Goal: Information Seeking & Learning: Learn about a topic

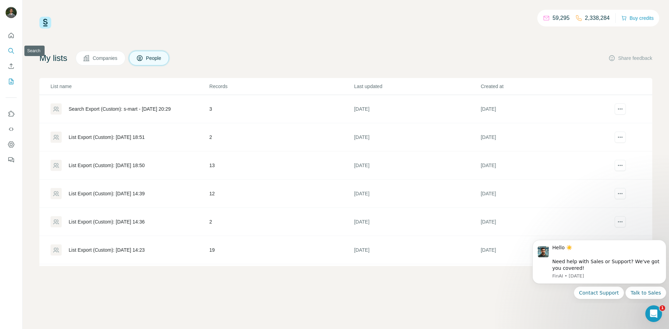
click at [13, 53] on icon "Search" at bounding box center [11, 50] width 7 height 7
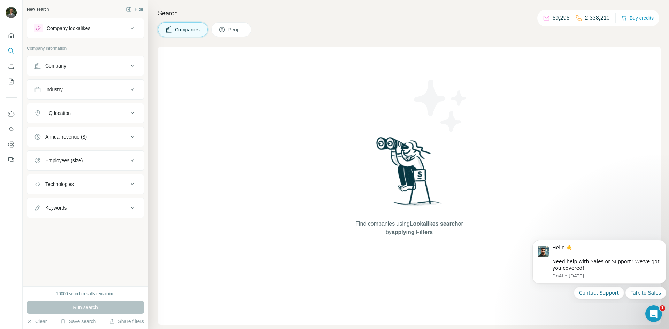
click at [285, 182] on div "Find companies using Lookalikes search or by applying Filters" at bounding box center [409, 186] width 503 height 278
click at [88, 64] on div "Company" at bounding box center [81, 65] width 94 height 7
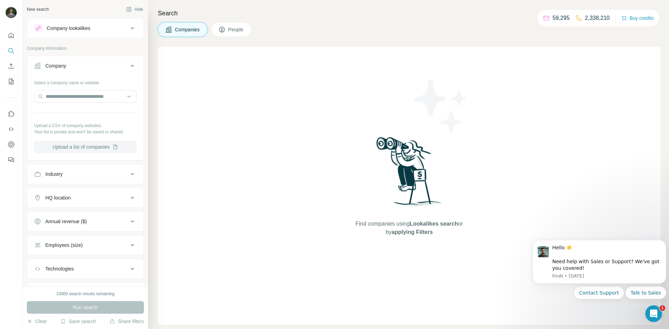
click at [100, 146] on button "Upload a list of companies" at bounding box center [85, 147] width 102 height 13
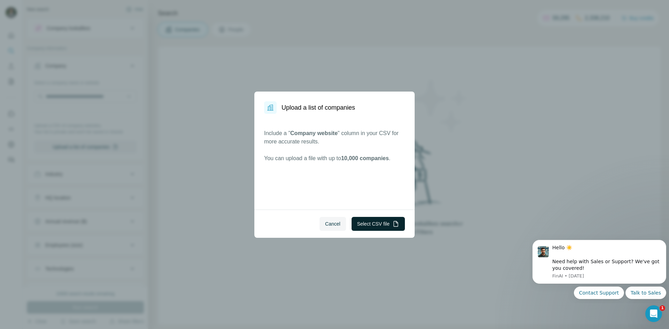
click at [395, 228] on button "Select CSV file" at bounding box center [378, 224] width 53 height 14
click at [332, 222] on span "Cancel" at bounding box center [332, 224] width 15 height 7
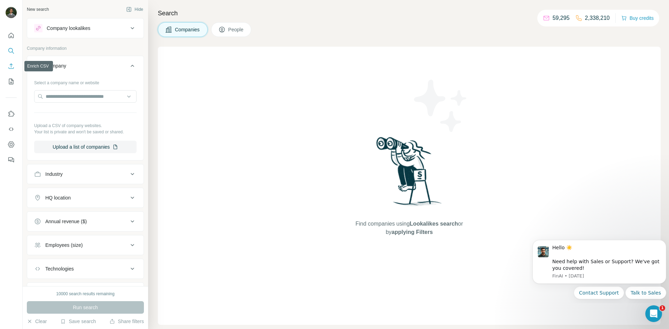
click at [15, 67] on button "Enrich CSV" at bounding box center [11, 66] width 11 height 13
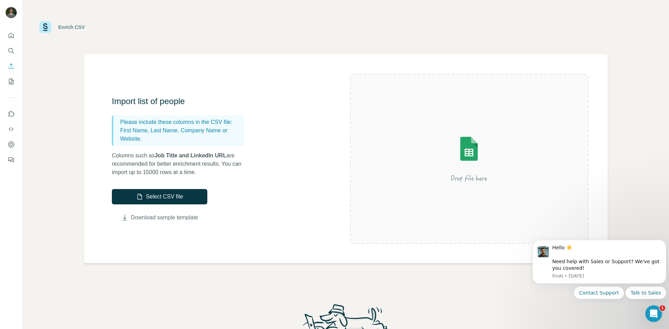
click at [171, 220] on link "Download sample template" at bounding box center [164, 218] width 67 height 8
click at [174, 196] on button "Select CSV file" at bounding box center [159, 196] width 95 height 15
click at [155, 196] on button "Select CSV file" at bounding box center [159, 196] width 95 height 15
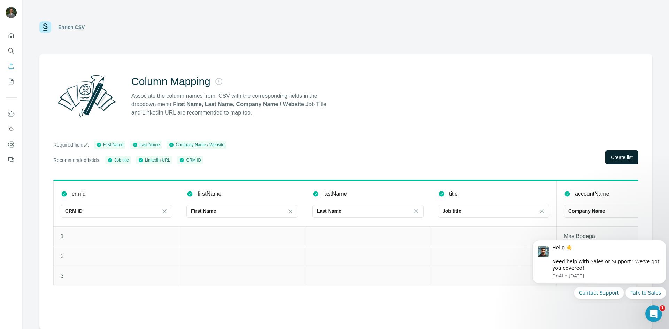
click at [617, 163] on button "Create list" at bounding box center [621, 158] width 33 height 14
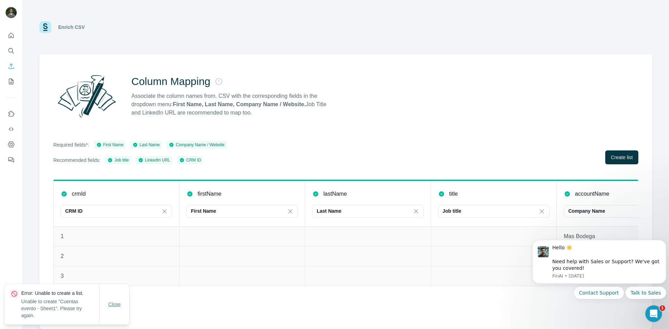
click at [115, 301] on span "Close" at bounding box center [114, 304] width 13 height 7
click at [11, 53] on icon "Search" at bounding box center [11, 50] width 7 height 7
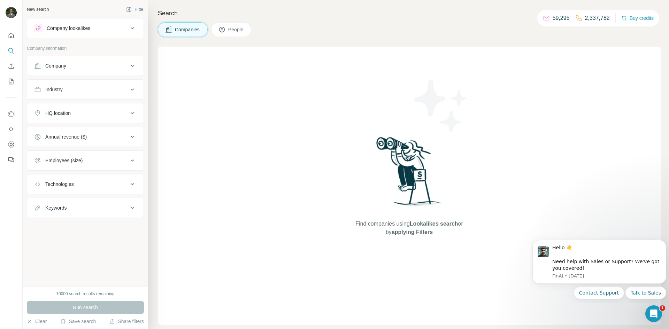
click at [131, 27] on icon at bounding box center [132, 28] width 8 height 8
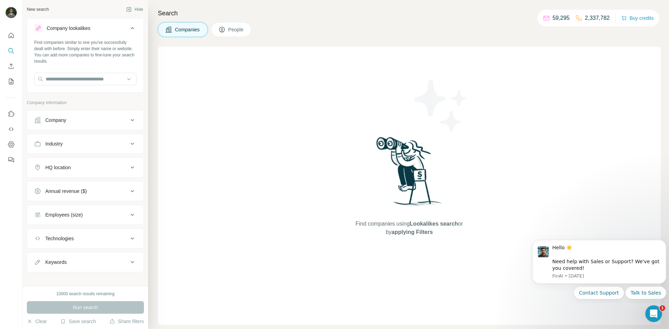
click at [131, 27] on icon at bounding box center [132, 28] width 8 height 8
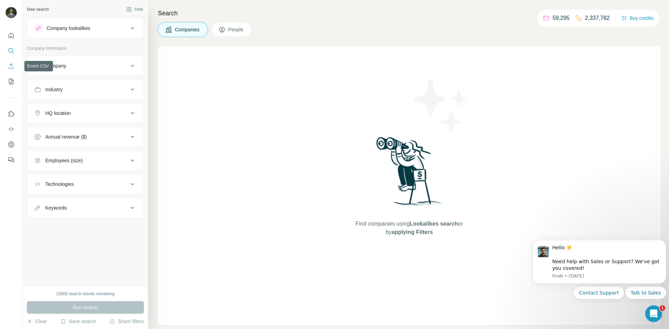
click at [12, 67] on icon "Enrich CSV" at bounding box center [11, 66] width 7 height 7
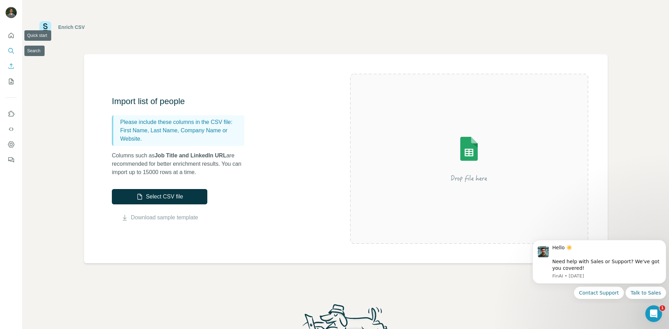
click at [10, 48] on icon "Search" at bounding box center [11, 50] width 7 height 7
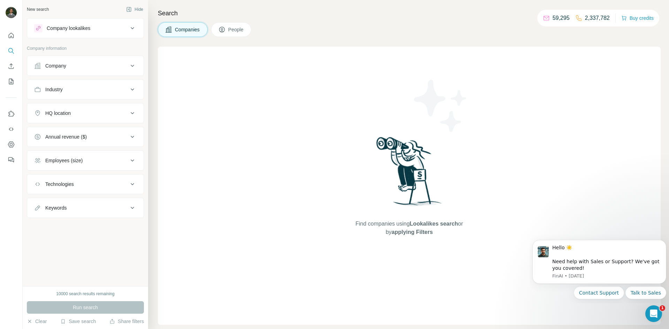
click at [254, 30] on div "Companies People" at bounding box center [409, 29] width 503 height 15
click at [237, 27] on span "People" at bounding box center [236, 29] width 16 height 7
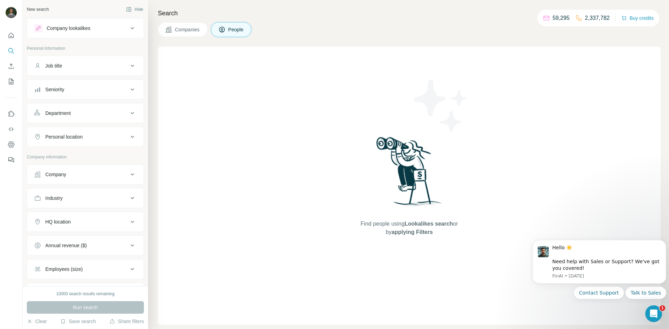
click at [82, 173] on div "Company" at bounding box center [81, 174] width 94 height 7
click at [91, 257] on button "Upload a list of companies" at bounding box center [85, 256] width 102 height 13
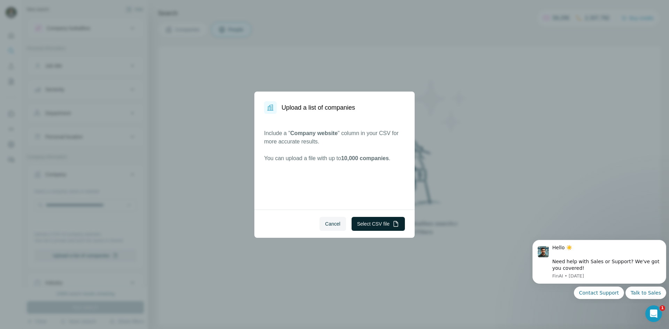
click at [375, 224] on button "Select CSV file" at bounding box center [378, 224] width 53 height 14
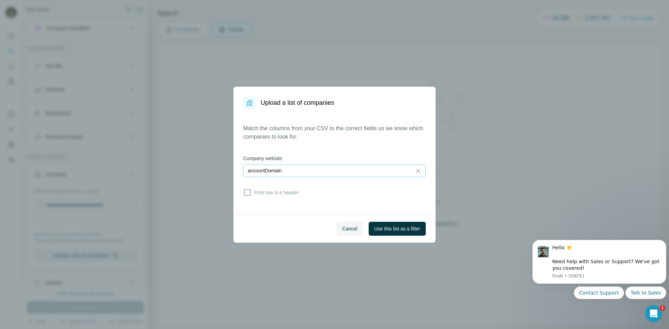
click at [356, 168] on div "accountDomain" at bounding box center [328, 170] width 160 height 7
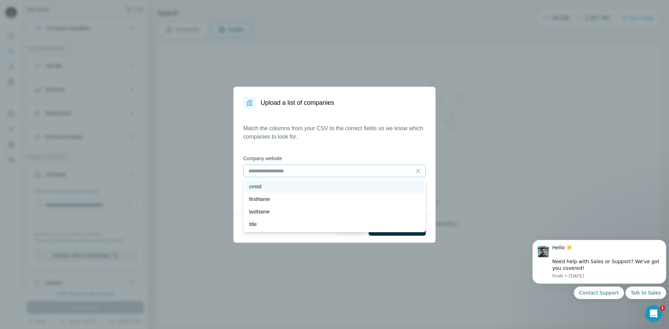
click at [278, 183] on div "crmId" at bounding box center [334, 186] width 171 height 7
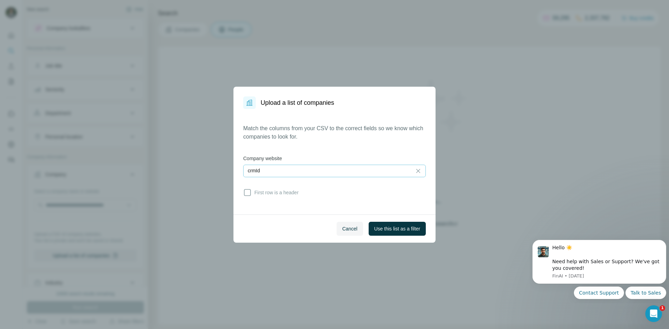
click at [332, 148] on div "Match the columns from your CSV to the correct fields so we know which companie…" at bounding box center [334, 161] width 183 height 75
click at [287, 170] on div "crmId" at bounding box center [328, 170] width 160 height 7
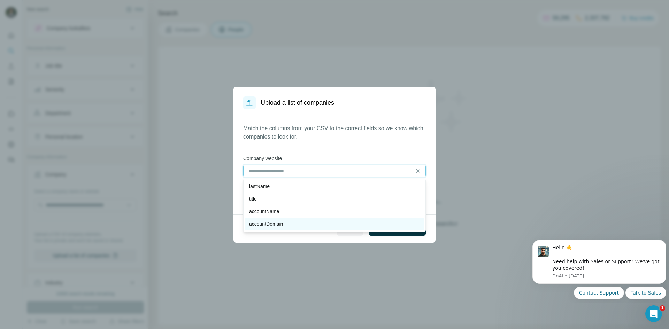
scroll to position [25, 0]
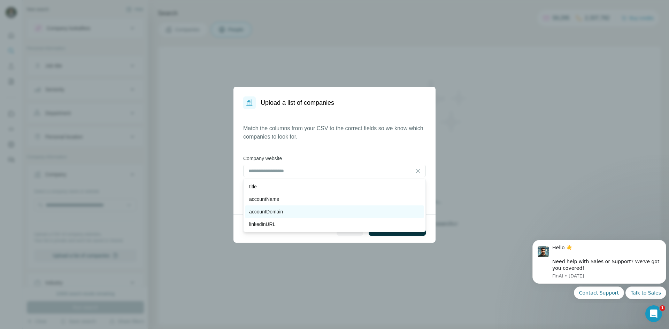
click at [280, 210] on p "accountDomain" at bounding box center [266, 211] width 34 height 7
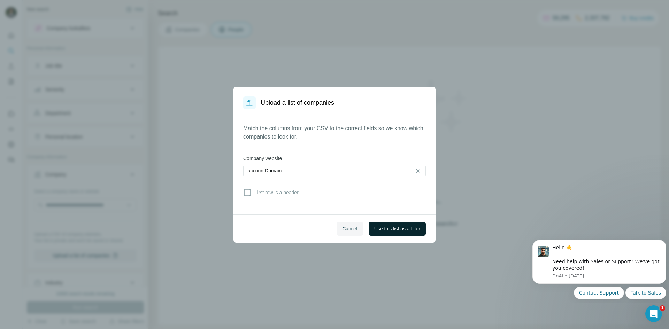
click at [400, 228] on span "Use this list as a filter" at bounding box center [397, 228] width 46 height 7
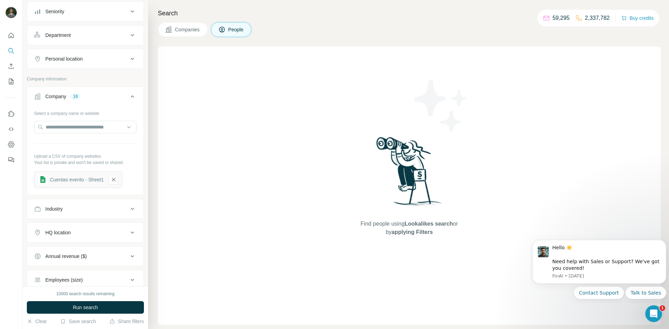
scroll to position [0, 0]
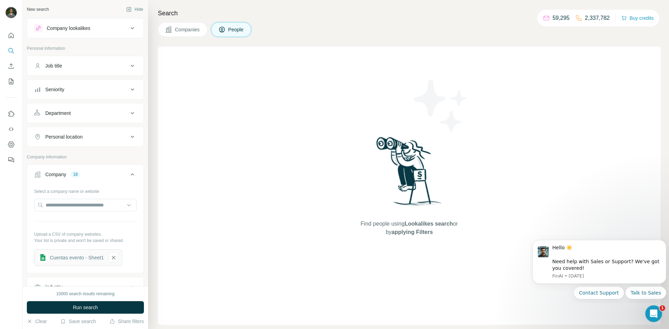
click at [87, 61] on button "Job title" at bounding box center [85, 66] width 116 height 17
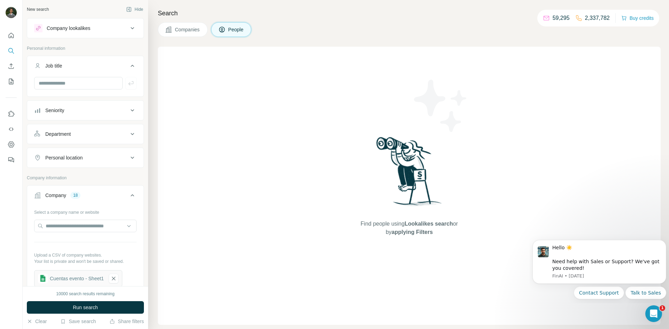
click at [76, 113] on div "Seniority" at bounding box center [81, 110] width 94 height 7
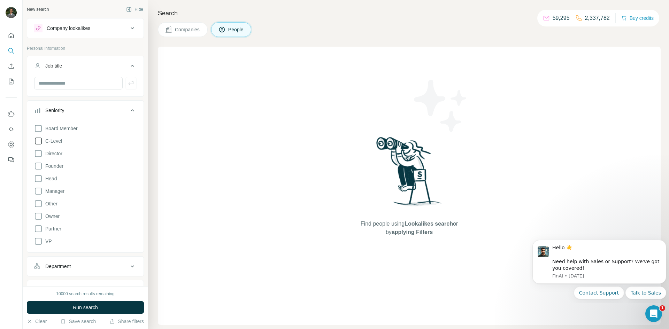
click at [40, 141] on icon at bounding box center [38, 141] width 8 height 8
click at [40, 127] on icon at bounding box center [38, 128] width 8 height 8
click at [39, 154] on icon at bounding box center [38, 154] width 8 height 8
click at [39, 166] on icon at bounding box center [38, 166] width 8 height 8
click at [36, 178] on icon at bounding box center [38, 179] width 8 height 8
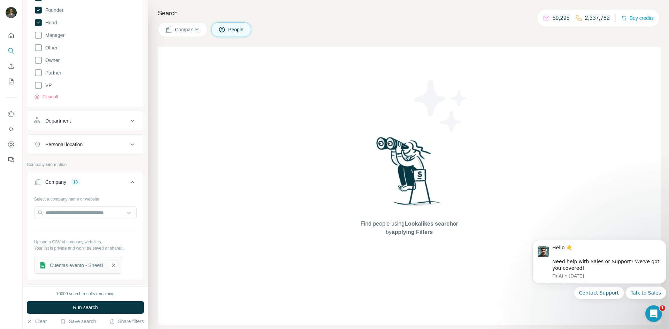
scroll to position [78, 0]
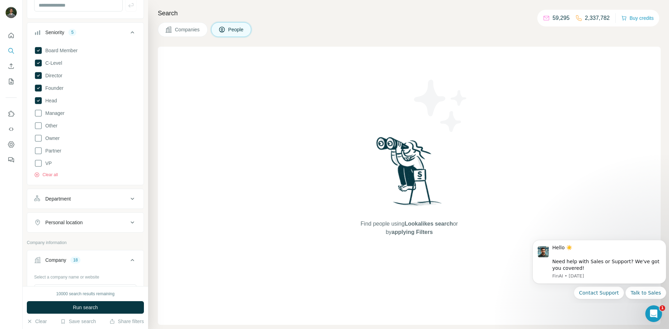
click at [93, 207] on button "Department" at bounding box center [85, 199] width 116 height 17
click at [97, 201] on div "Department" at bounding box center [81, 199] width 94 height 7
click at [99, 228] on button "Personal location" at bounding box center [85, 222] width 116 height 17
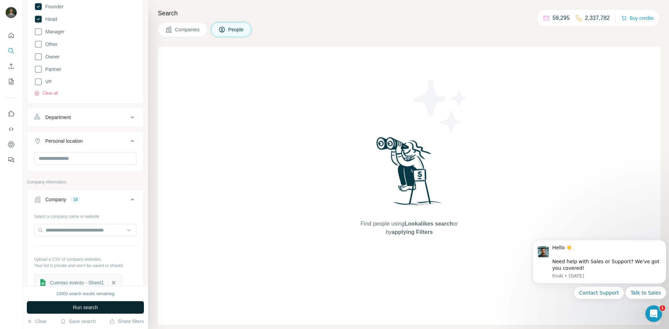
scroll to position [195, 0]
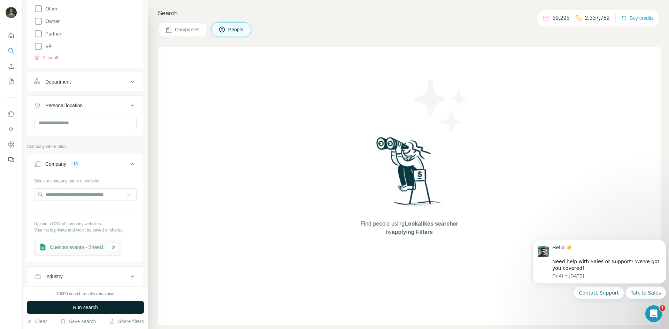
click at [89, 305] on span "Run search" at bounding box center [85, 307] width 25 height 7
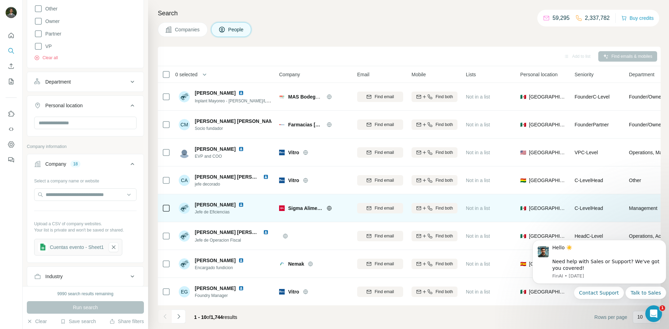
scroll to position [56, 0]
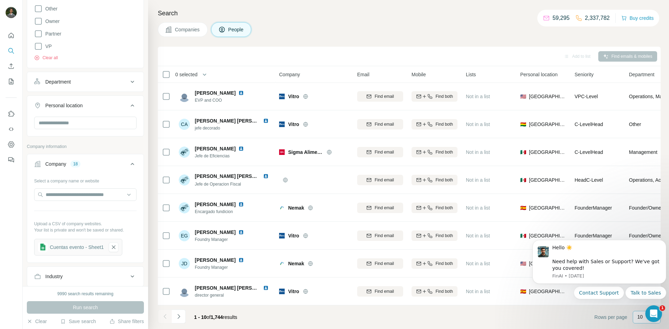
click at [638, 322] on div "10" at bounding box center [645, 318] width 17 height 12
click at [656, 312] on icon "Open Intercom Messenger" at bounding box center [653, 313] width 12 height 12
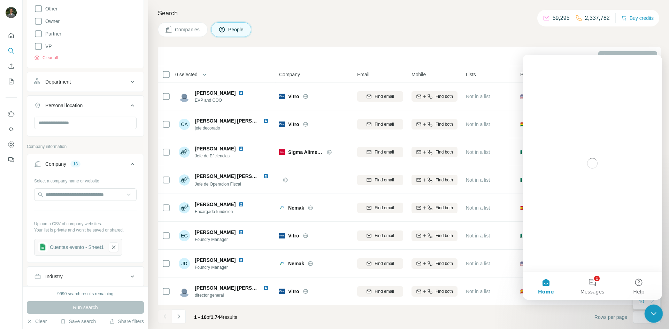
click at [646, 311] on div "Close Intercom Messenger" at bounding box center [652, 313] width 17 height 17
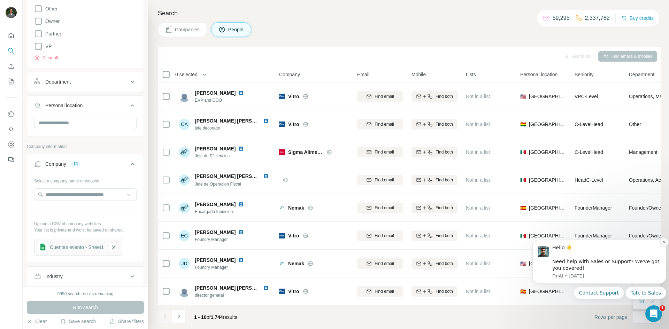
click at [663, 243] on icon "Dismiss notification" at bounding box center [665, 242] width 4 height 4
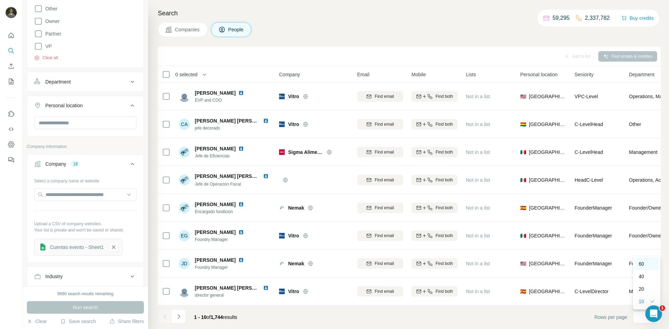
click at [646, 266] on div "60" at bounding box center [647, 264] width 16 height 7
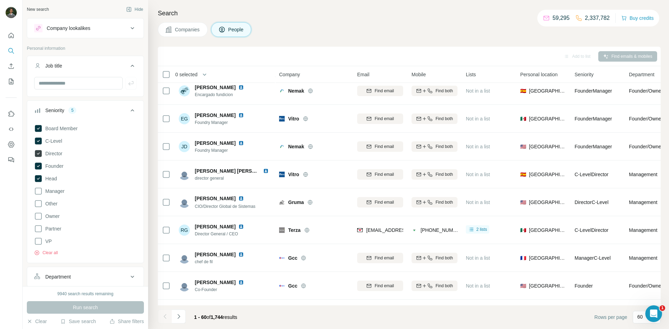
click at [40, 153] on icon at bounding box center [38, 153] width 7 height 7
click at [38, 129] on icon at bounding box center [38, 128] width 7 height 7
click at [104, 308] on button "Run search" at bounding box center [85, 307] width 117 height 13
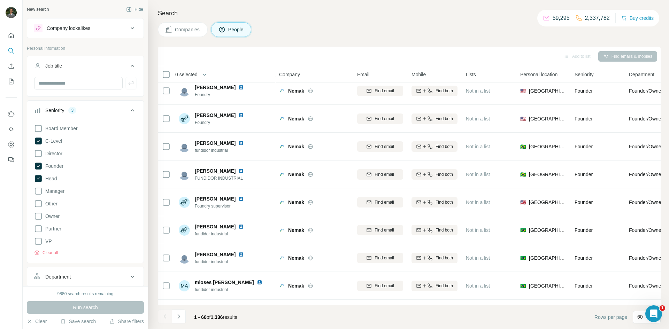
scroll to position [201, 0]
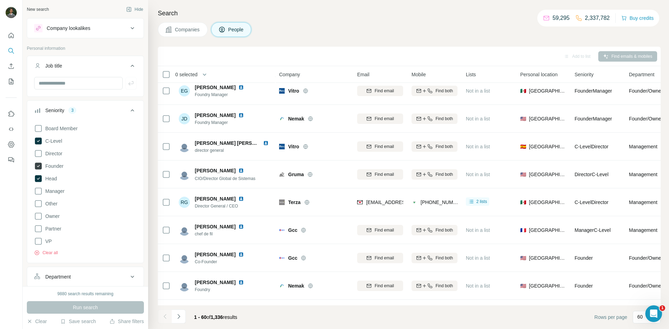
click at [38, 163] on icon at bounding box center [38, 166] width 7 height 7
click at [39, 179] on icon at bounding box center [38, 178] width 7 height 7
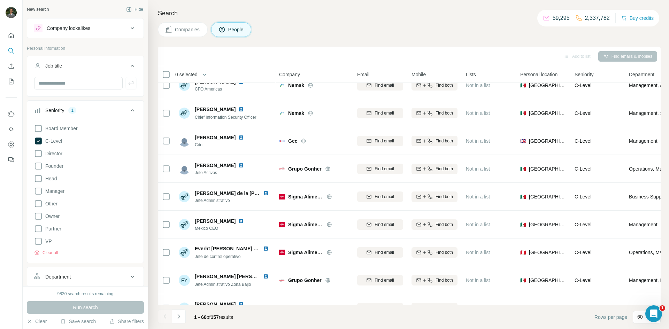
scroll to position [1450, 0]
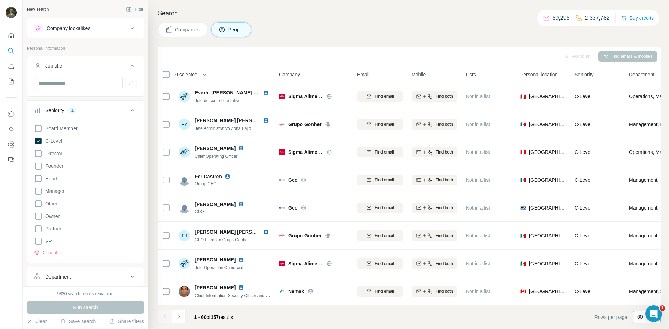
click at [639, 317] on p "60" at bounding box center [640, 317] width 6 height 7
click at [578, 321] on footer "1 - 60 of 157 results Rows per page 60" at bounding box center [409, 318] width 503 height 24
click at [169, 79] on th "0 selected" at bounding box center [214, 74] width 112 height 17
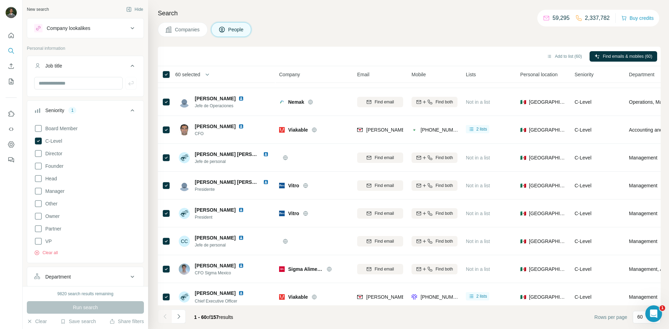
scroll to position [670, 0]
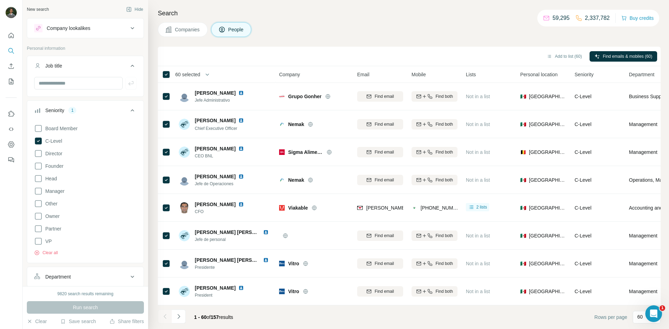
click at [544, 72] on span "Personal location" at bounding box center [538, 74] width 37 height 7
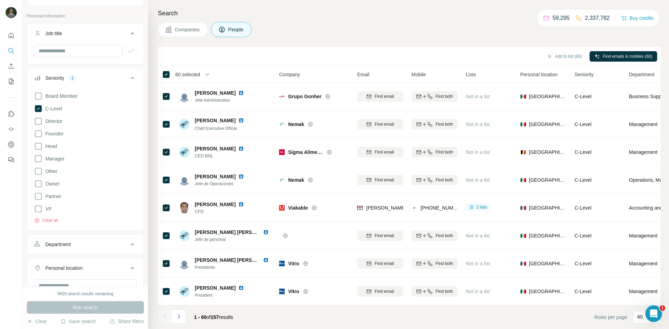
scroll to position [0, 0]
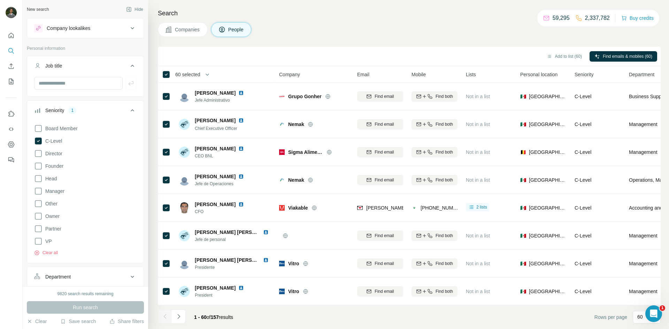
click at [133, 108] on icon at bounding box center [132, 110] width 8 height 8
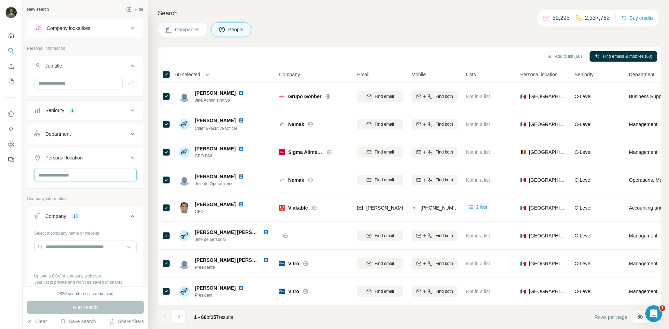
click at [69, 170] on input "text" at bounding box center [85, 175] width 102 height 13
type input "***"
click at [77, 191] on div "🇲🇽 [GEOGRAPHIC_DATA]" at bounding box center [85, 194] width 91 height 8
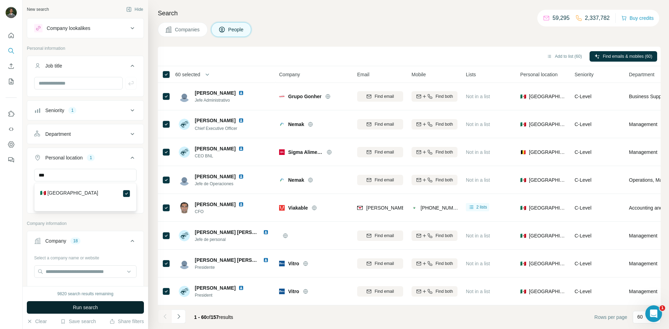
click at [108, 311] on button "Run search" at bounding box center [85, 307] width 117 height 13
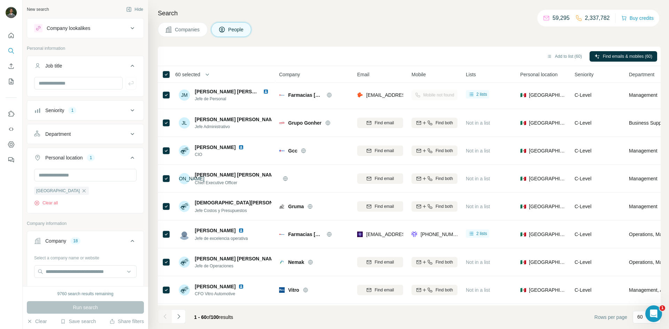
scroll to position [1450, 0]
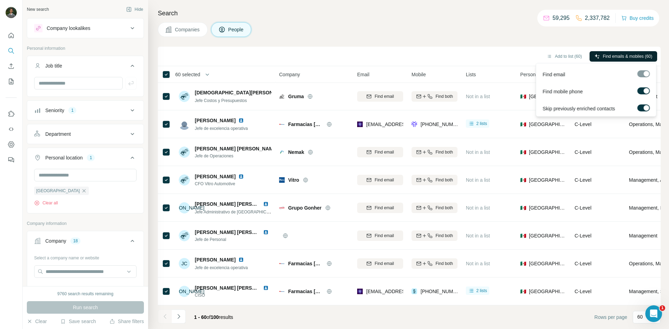
click at [608, 53] on span "Find emails & mobiles (60)" at bounding box center [627, 56] width 49 height 6
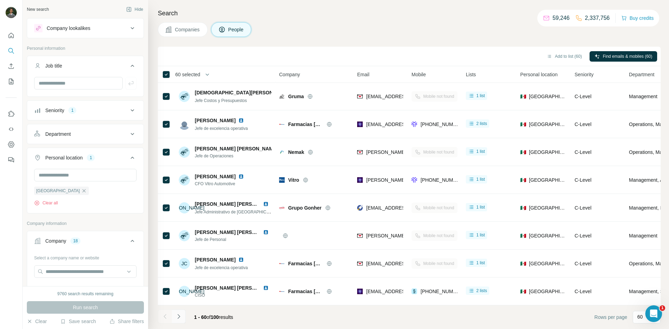
click at [182, 314] on icon "Navigate to next page" at bounding box center [178, 316] width 7 height 7
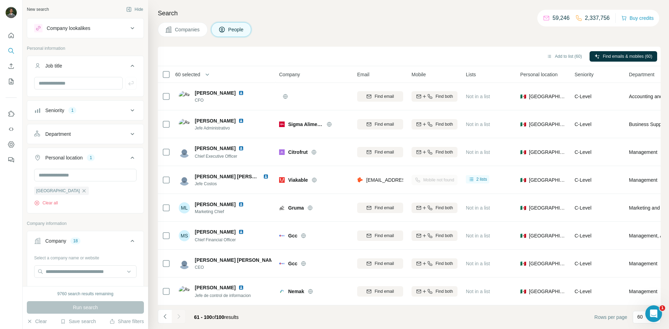
scroll to position [893, 0]
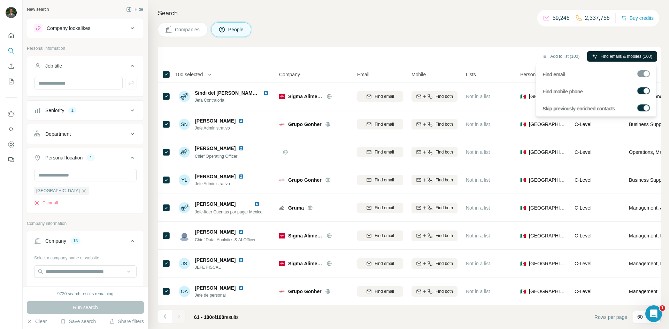
click at [636, 58] on span "Find emails & mobiles (100)" at bounding box center [627, 56] width 52 height 6
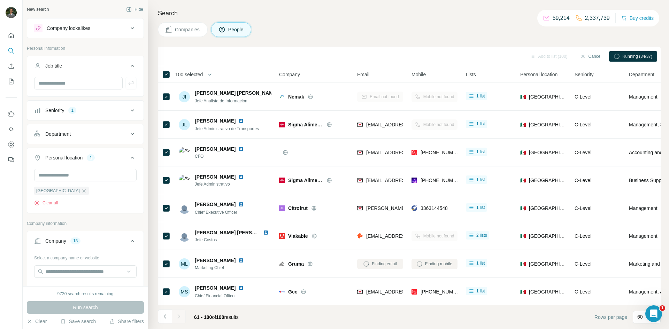
scroll to position [893, 0]
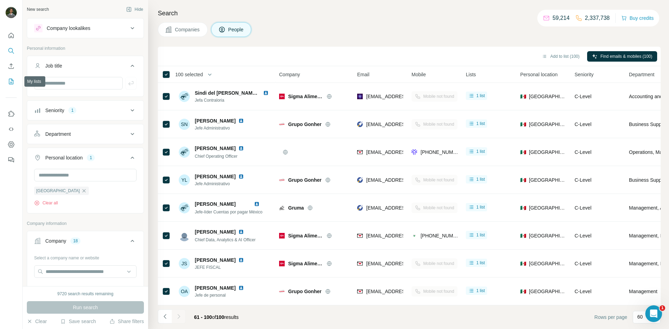
click at [12, 85] on button "My lists" at bounding box center [11, 81] width 11 height 13
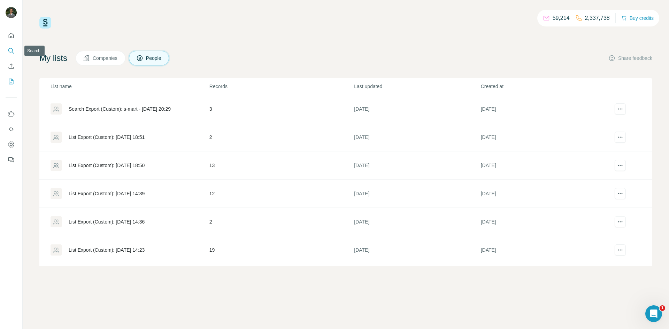
click at [12, 54] on icon "Search" at bounding box center [11, 50] width 7 height 7
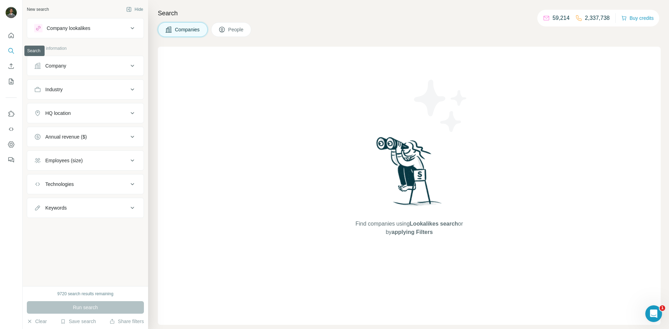
click at [12, 51] on icon "Search" at bounding box center [11, 50] width 7 height 7
click at [236, 30] on span "People" at bounding box center [236, 29] width 16 height 7
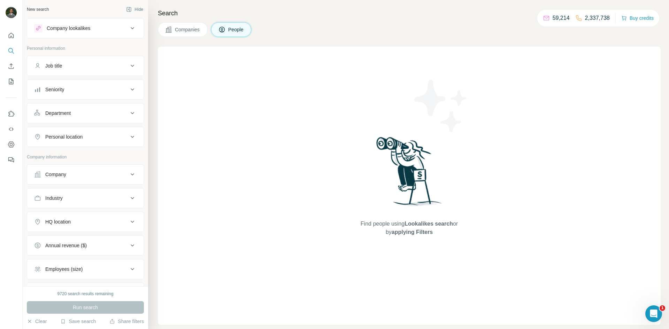
click at [83, 167] on button "Company" at bounding box center [85, 174] width 116 height 17
click at [86, 254] on button "Upload a list of companies" at bounding box center [85, 256] width 102 height 13
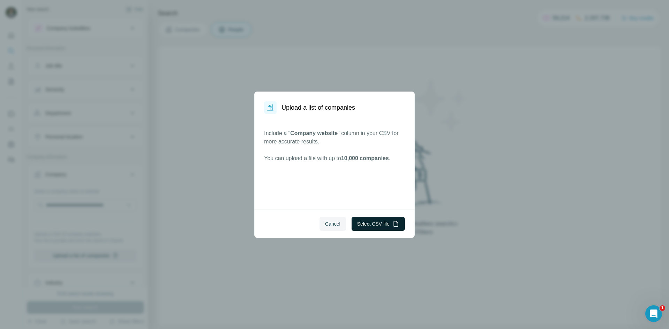
click at [378, 225] on button "Select CSV file" at bounding box center [378, 224] width 53 height 14
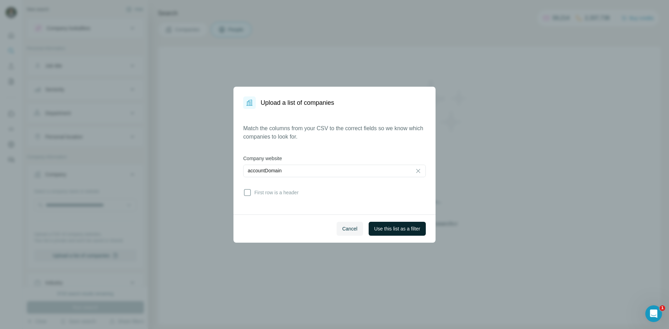
click at [390, 230] on span "Use this list as a filter" at bounding box center [397, 228] width 46 height 7
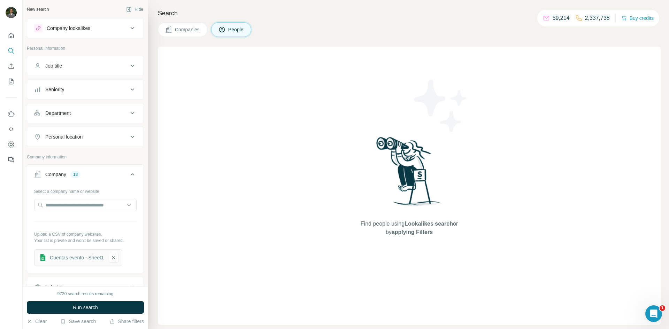
click at [82, 67] on div "Job title" at bounding box center [81, 65] width 94 height 7
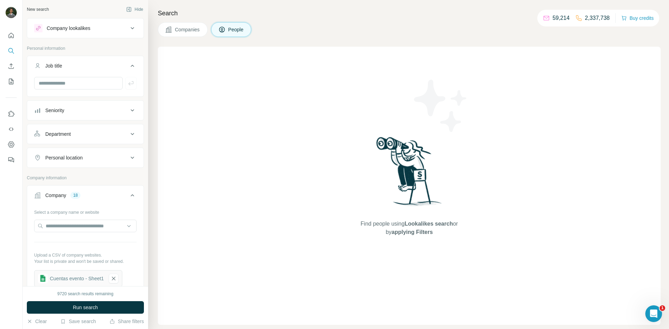
click at [70, 106] on button "Seniority" at bounding box center [85, 110] width 116 height 17
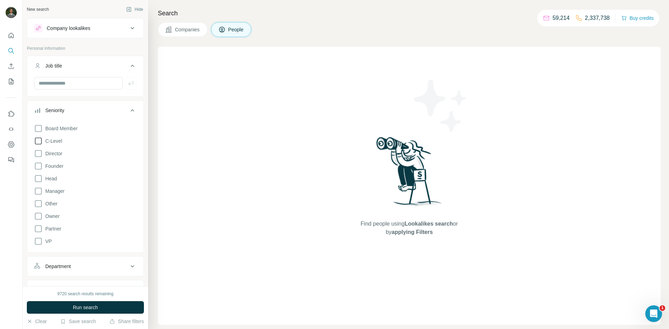
click at [62, 140] on span "C-Level" at bounding box center [53, 141] width 20 height 7
click at [98, 106] on button "Seniority 1" at bounding box center [85, 112] width 116 height 20
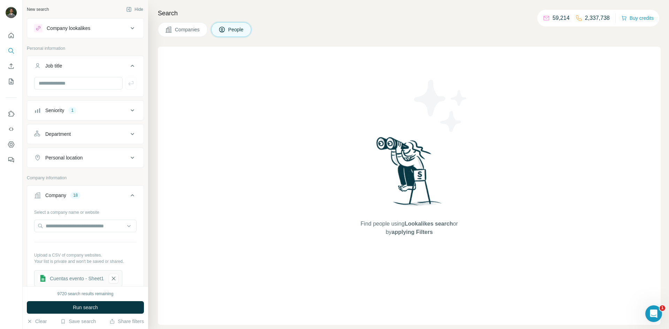
click at [77, 151] on button "Personal location" at bounding box center [85, 158] width 116 height 17
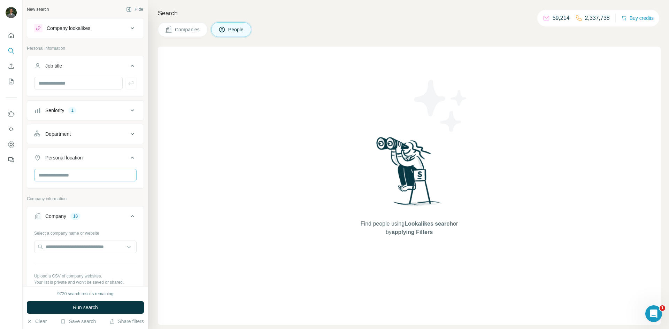
click at [74, 181] on div at bounding box center [85, 176] width 102 height 14
click at [74, 178] on input "text" at bounding box center [85, 175] width 102 height 13
type input "******"
click at [99, 187] on div "🇲🇽 [GEOGRAPHIC_DATA]" at bounding box center [85, 197] width 99 height 25
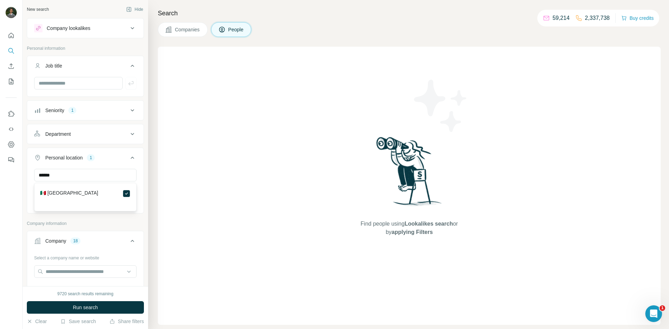
click at [103, 306] on button "Run search" at bounding box center [85, 307] width 117 height 13
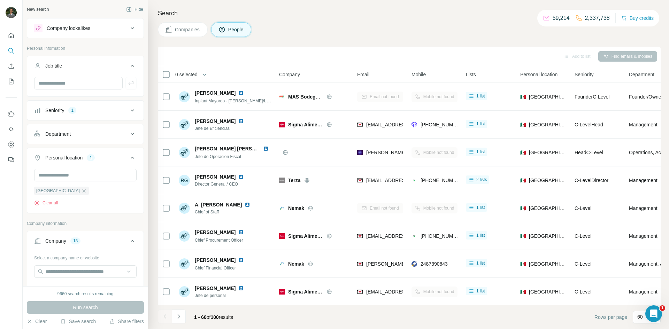
click at [207, 75] on icon "button" at bounding box center [204, 74] width 7 height 7
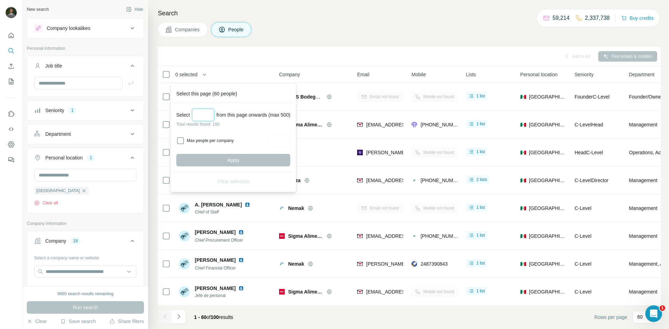
click at [209, 115] on input "Select a number (up to 500)" at bounding box center [203, 115] width 22 height 13
click at [204, 114] on input "Select a number (up to 500)" at bounding box center [203, 115] width 22 height 13
click at [188, 139] on label "Max people per company" at bounding box center [226, 141] width 79 height 6
click at [232, 59] on div "Add to list Find emails & mobiles" at bounding box center [409, 56] width 496 height 12
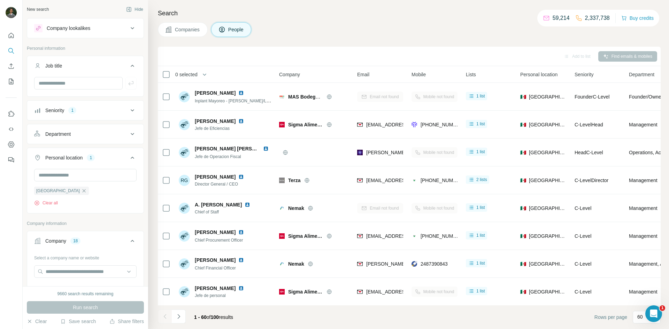
drag, startPoint x: 217, startPoint y: 52, endPoint x: 341, endPoint y: 35, distance: 125.5
click at [217, 51] on div "Add to list Find emails & mobiles" at bounding box center [409, 56] width 496 height 12
click at [341, 35] on div "Companies People" at bounding box center [409, 29] width 503 height 15
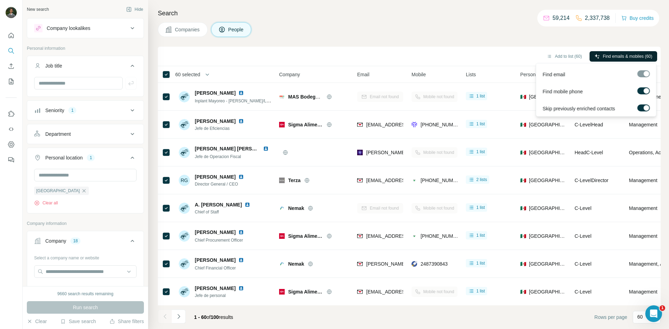
click at [622, 53] on span "Find emails & mobiles (60)" at bounding box center [627, 56] width 49 height 6
click at [605, 59] on span "Find emails & mobiles (60)" at bounding box center [627, 56] width 49 height 6
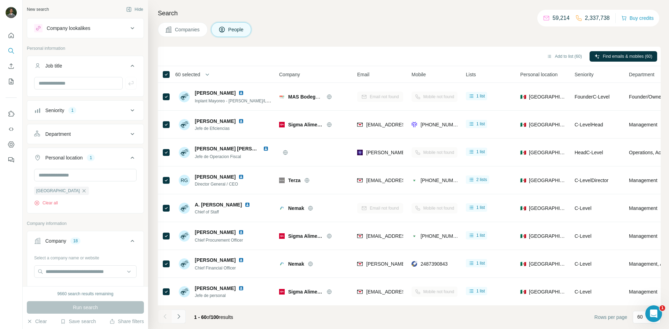
click at [182, 315] on icon "Navigate to next page" at bounding box center [178, 316] width 7 height 7
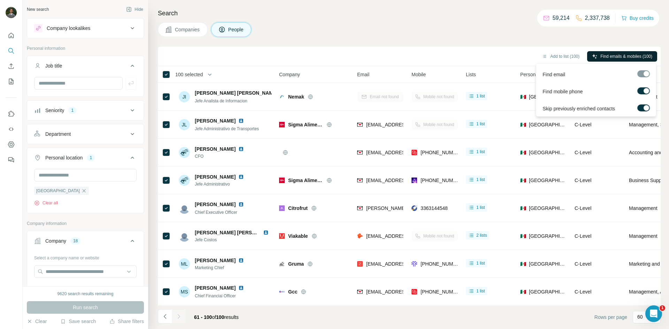
click at [605, 58] on span "Find emails & mobiles (100)" at bounding box center [627, 56] width 52 height 6
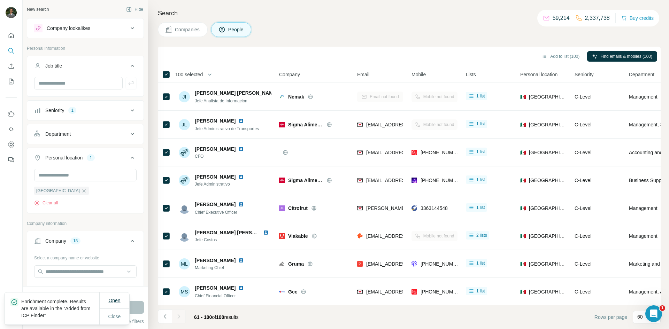
click at [118, 299] on span "Open" at bounding box center [114, 301] width 12 height 6
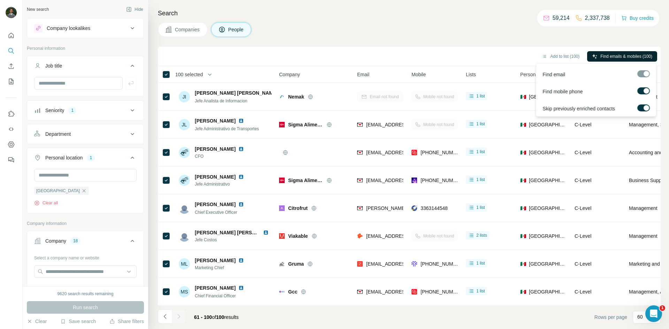
click at [612, 54] on span "Find emails & mobiles (100)" at bounding box center [627, 56] width 52 height 6
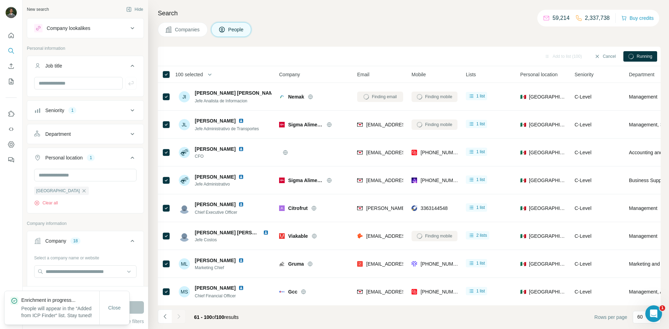
click at [568, 56] on div "Add to list (100)" at bounding box center [563, 56] width 47 height 10
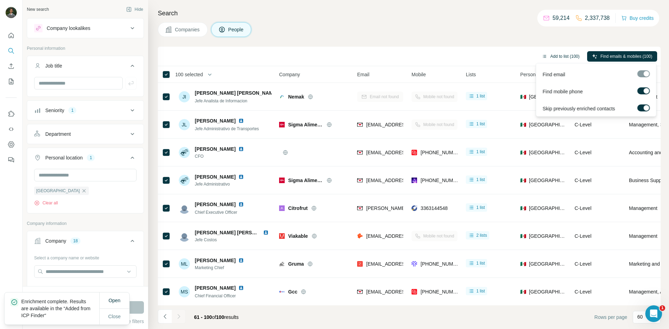
click at [550, 56] on button "Add to list (100)" at bounding box center [560, 56] width 47 height 10
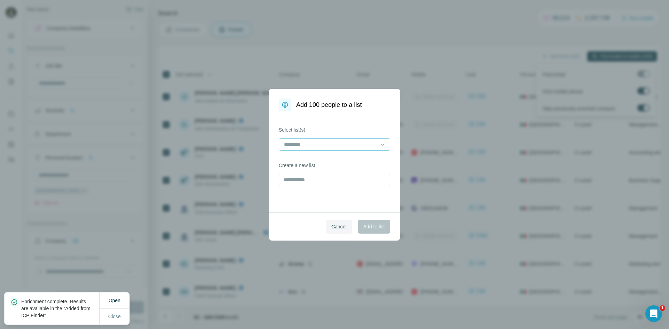
click at [344, 141] on input at bounding box center [330, 145] width 94 height 8
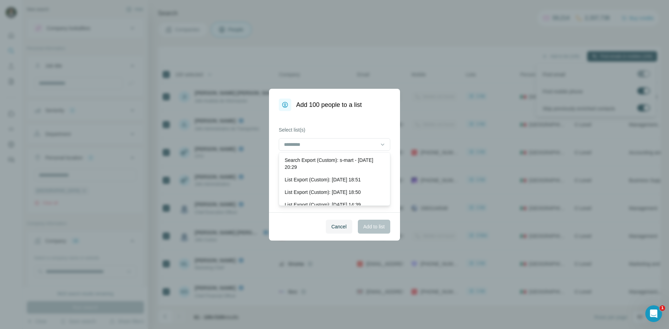
click at [353, 117] on div "Select list(s) Create a new list" at bounding box center [334, 161] width 131 height 101
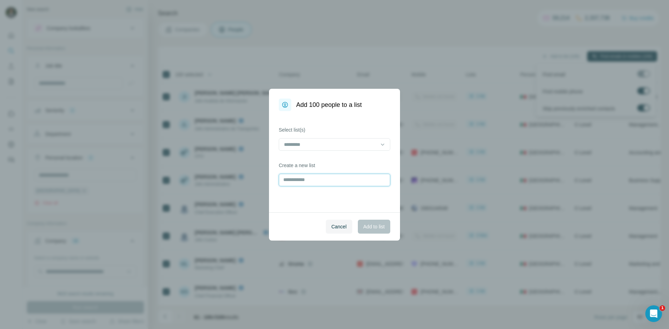
click at [322, 180] on input "text" at bounding box center [335, 180] width 112 height 13
click at [318, 181] on input "text" at bounding box center [335, 180] width 112 height 13
type input "**********"
click at [373, 225] on span "Add to list" at bounding box center [374, 226] width 21 height 7
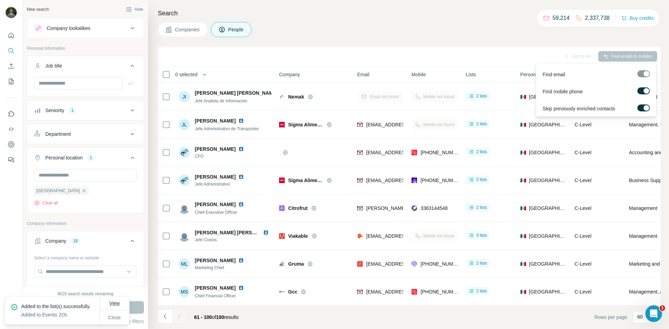
click at [115, 301] on span "View" at bounding box center [114, 304] width 10 height 6
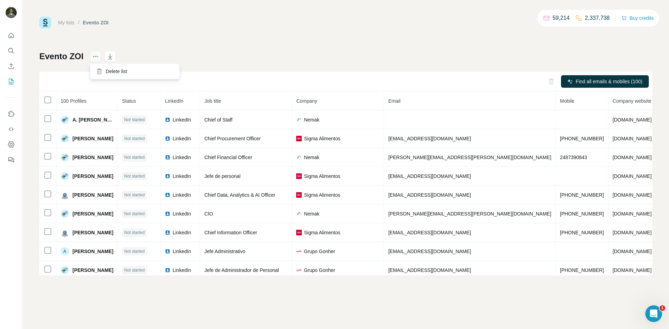
click at [99, 59] on icon "actions" at bounding box center [95, 56] width 7 height 7
click at [112, 57] on icon "button" at bounding box center [110, 56] width 7 height 7
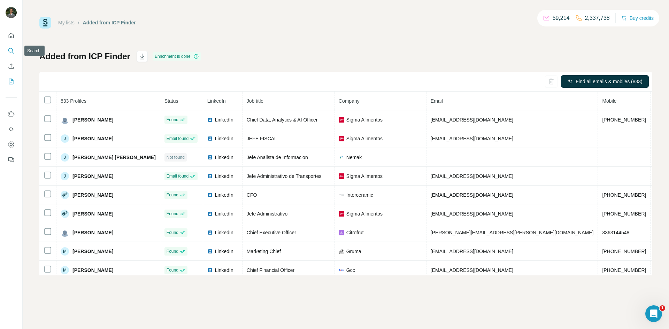
click at [9, 46] on button "Search" at bounding box center [11, 51] width 11 height 13
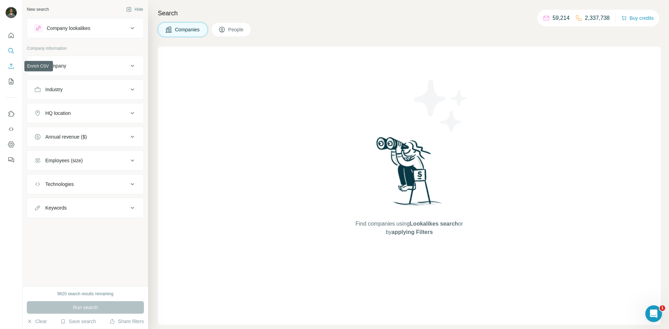
click at [10, 64] on icon "Enrich CSV" at bounding box center [11, 66] width 7 height 7
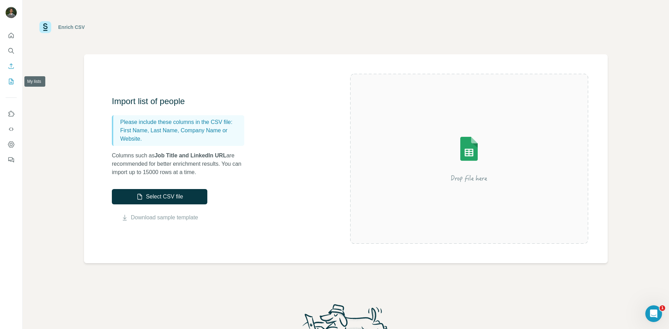
click at [14, 82] on icon "My lists" at bounding box center [11, 81] width 7 height 7
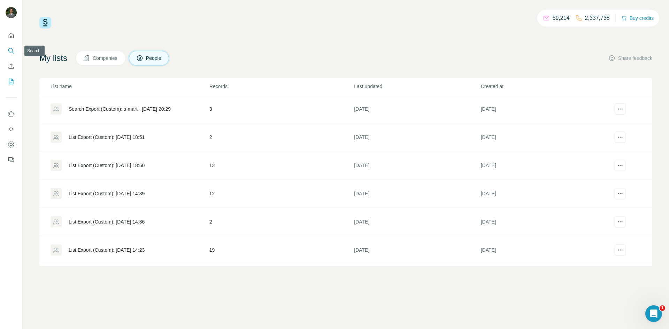
click at [10, 52] on icon "Search" at bounding box center [11, 50] width 7 height 7
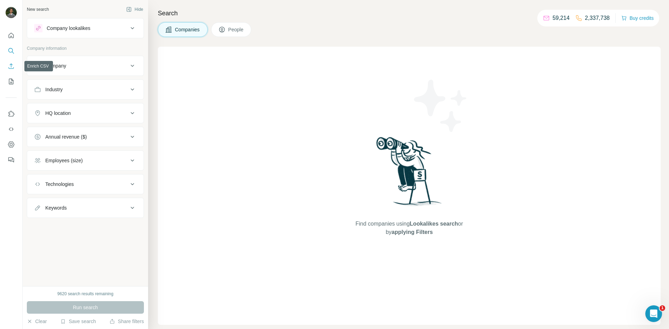
click at [12, 68] on icon "Enrich CSV" at bounding box center [11, 65] width 5 height 5
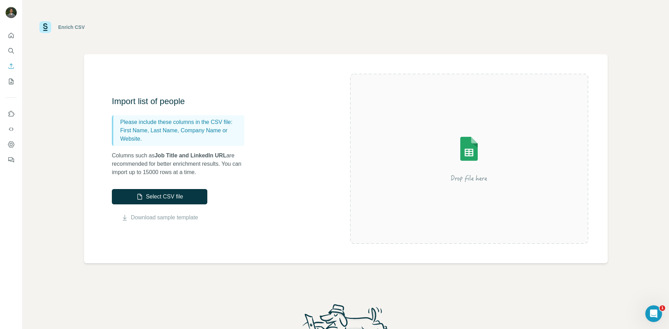
click at [12, 81] on icon "My lists" at bounding box center [11, 81] width 3 height 5
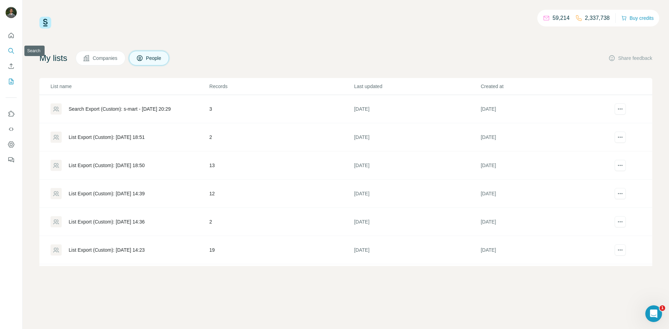
click at [11, 49] on icon "Search" at bounding box center [11, 50] width 7 height 7
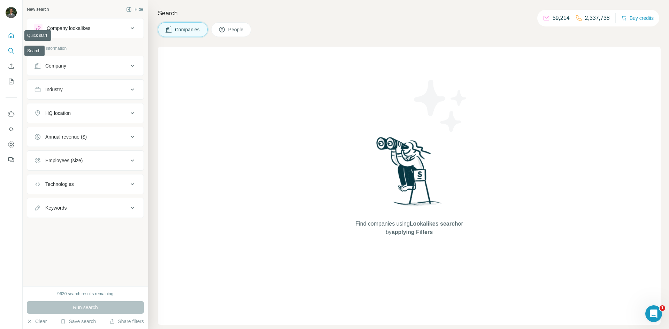
click at [10, 29] on button "Quick start" at bounding box center [11, 35] width 11 height 13
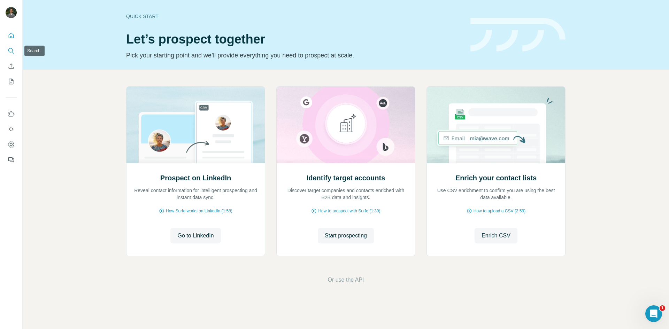
click at [12, 51] on icon "Search" at bounding box center [11, 50] width 7 height 7
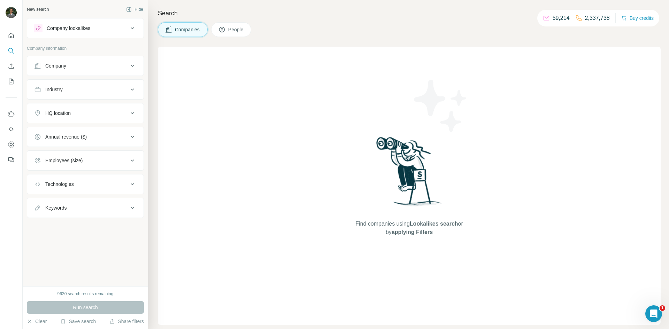
click at [249, 28] on button "People" at bounding box center [231, 29] width 40 height 15
